Goal: Information Seeking & Learning: Find contact information

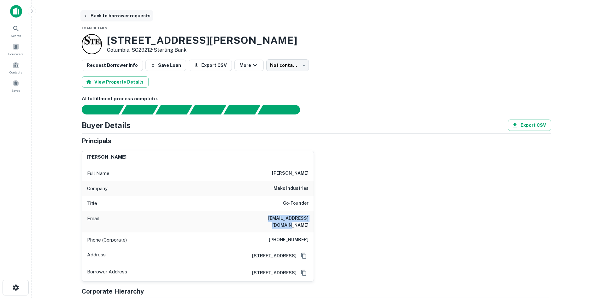
click at [115, 20] on button "Back to borrower requests" at bounding box center [116, 15] width 73 height 11
click at [18, 54] on span "Borrowers" at bounding box center [16, 52] width 28 height 5
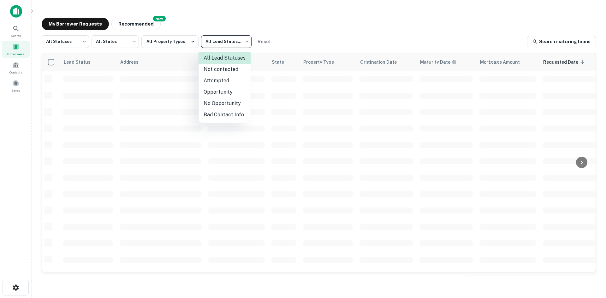
click at [221, 78] on li "Attempted" at bounding box center [224, 80] width 52 height 11
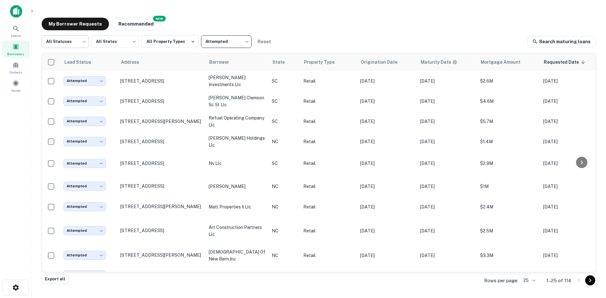
click at [77, 48] on body "Search Borrowers Contacts Saved My Borrower Requests NEW Recommended All Status…" at bounding box center [303, 149] width 606 height 298
click at [71, 60] on li "All Statuses" at bounding box center [65, 57] width 47 height 11
click at [529, 279] on body "Search Borrowers Contacts Saved My Borrower Requests NEW Recommended All Status…" at bounding box center [303, 149] width 606 height 298
click at [529, 285] on li "1000" at bounding box center [529, 284] width 21 height 11
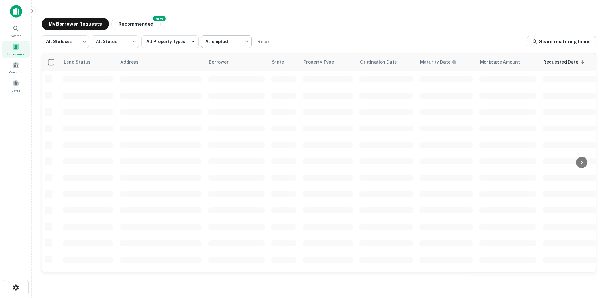
click at [217, 43] on body "Search Borrowers Contacts Saved My Borrower Requests NEW Recommended All Status…" at bounding box center [303, 149] width 606 height 298
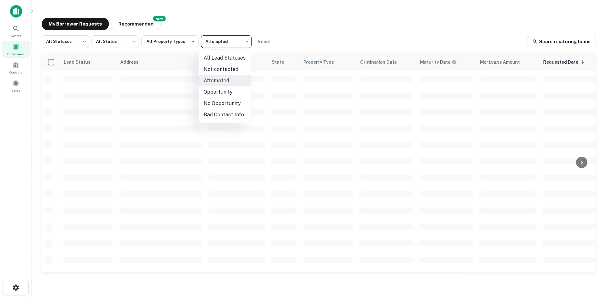
click at [231, 59] on li "All Lead Statuses" at bounding box center [224, 57] width 52 height 11
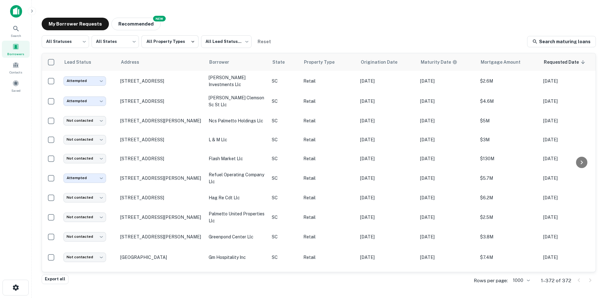
click at [198, 41] on div "All Statuses *** ​ All States *** ​ All Property Types All Lead Statuses *** ​ …" at bounding box center [158, 41] width 233 height 13
click at [216, 41] on body "Search Borrowers Contacts Saved My Borrower Requests NEW Recommended All Status…" at bounding box center [303, 149] width 606 height 298
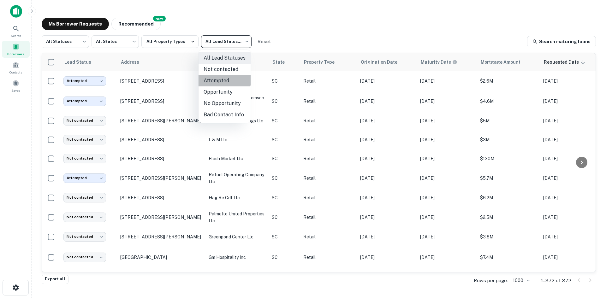
click at [219, 77] on li "Attempted" at bounding box center [224, 80] width 52 height 11
type input "*********"
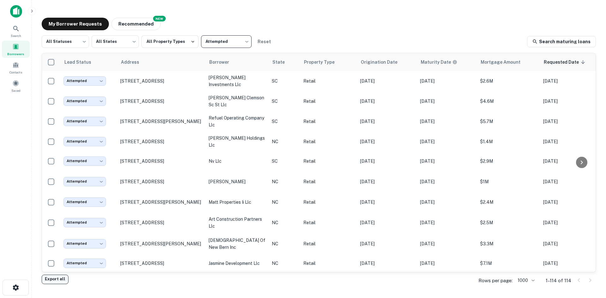
click at [53, 279] on button "Export all" at bounding box center [55, 279] width 27 height 9
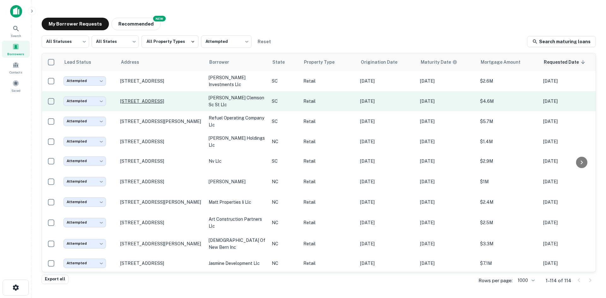
click at [127, 101] on p "[STREET_ADDRESS]" at bounding box center [161, 101] width 82 height 6
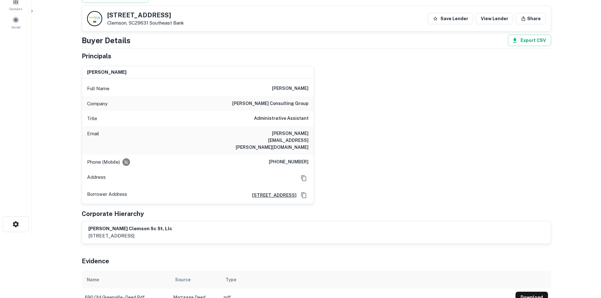
scroll to position [63, 0]
drag, startPoint x: 107, startPoint y: 15, endPoint x: 149, endPoint y: 27, distance: 43.6
click at [149, 27] on div "[STREET_ADDRESS] Southeast Bank Save Lender View Lender Share" at bounding box center [316, 18] width 469 height 25
copy div "[STREET_ADDRESS]"
drag, startPoint x: 241, startPoint y: 132, endPoint x: 345, endPoint y: 141, distance: 104.8
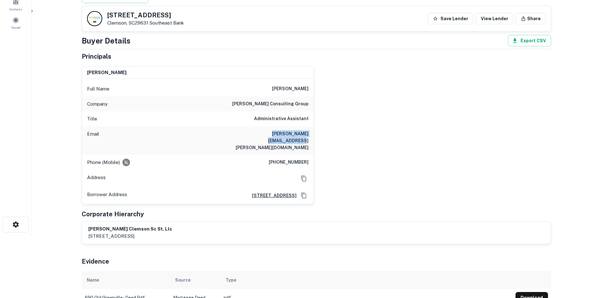
click at [345, 141] on div "[PERSON_NAME] Full Name [PERSON_NAME] Company [PERSON_NAME] consulting group Ti…" at bounding box center [314, 132] width 474 height 143
copy h6 "[PERSON_NAME][EMAIL_ADDRESS][PERSON_NAME][DOMAIN_NAME]"
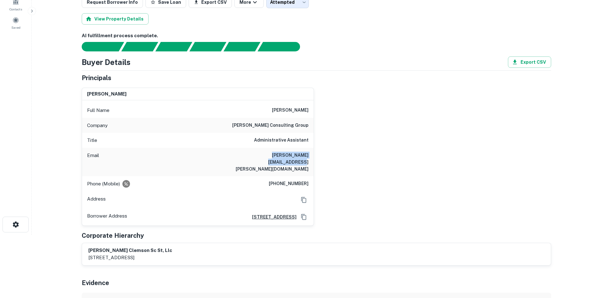
scroll to position [0, 0]
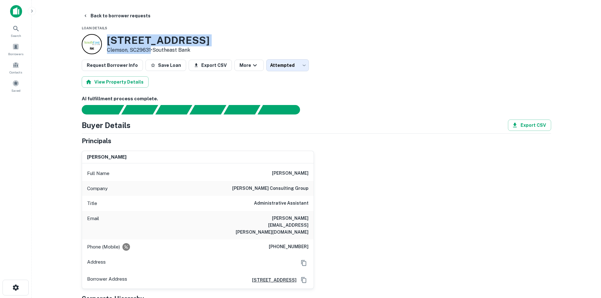
drag, startPoint x: 105, startPoint y: 37, endPoint x: 151, endPoint y: 53, distance: 48.4
click at [151, 53] on div "[STREET_ADDRESS] • Southeast Bank" at bounding box center [146, 44] width 128 height 20
copy div "[STREET_ADDRESS]"
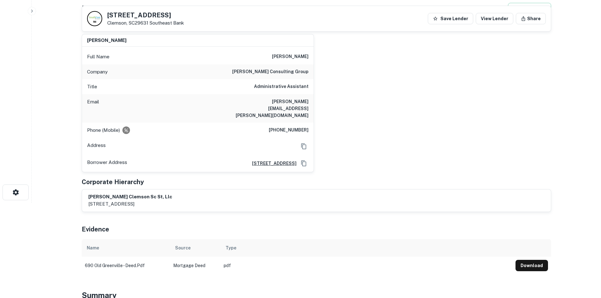
scroll to position [32, 0]
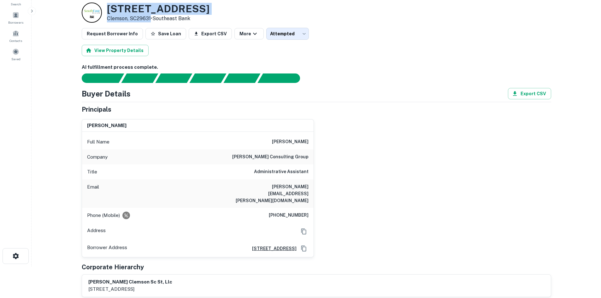
drag, startPoint x: 104, startPoint y: 6, endPoint x: 150, endPoint y: 18, distance: 47.3
click at [150, 18] on div "[STREET_ADDRESS] • Southeast Bank" at bounding box center [146, 13] width 128 height 20
copy div "[STREET_ADDRESS]"
